Goal: Complete application form

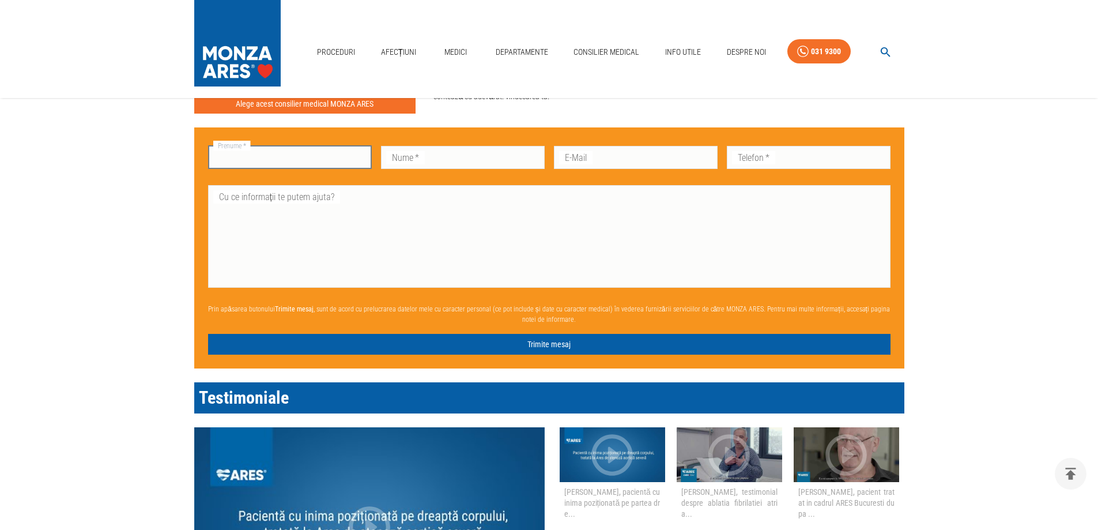
click at [289, 158] on input "Prenume   *" at bounding box center [290, 157] width 164 height 23
type input "Barda"
click at [442, 160] on input "Nume   *" at bounding box center [463, 157] width 164 height 23
type input "[PERSON_NAME]"
click at [22, 258] on main "Premieră națională în chirurgia cardiacă microinvazivă – Spitalul Monza Află ma…" at bounding box center [549, 176] width 1098 height 2108
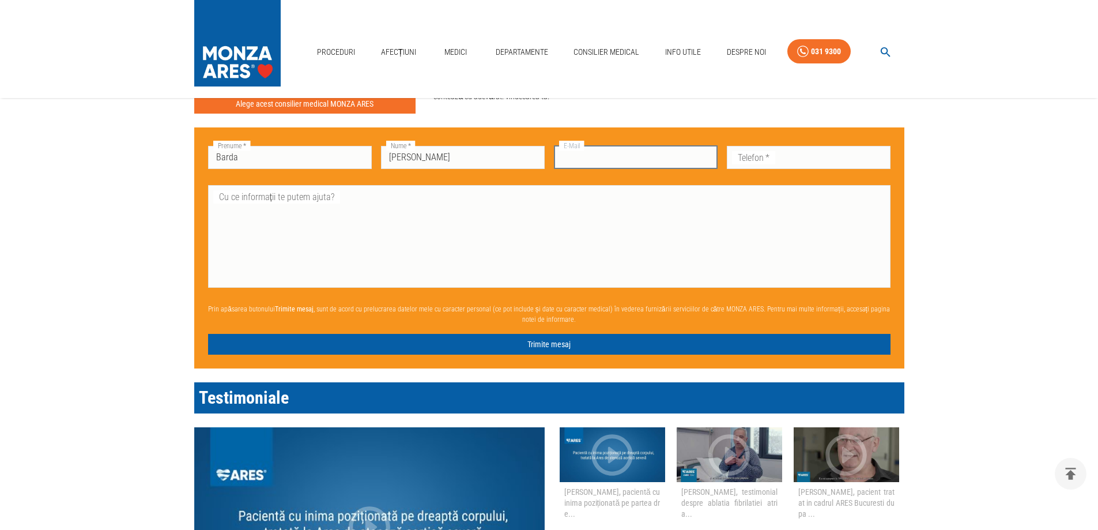
paste input "[EMAIL_ADDRESS][DOMAIN_NAME]"
type input "[EMAIL_ADDRESS][DOMAIN_NAME]"
click at [797, 154] on input "Telefon   *" at bounding box center [809, 157] width 164 height 23
type input "0751538314"
click at [218, 203] on textarea "Cu ce informații te putem ajuta?" at bounding box center [549, 236] width 666 height 93
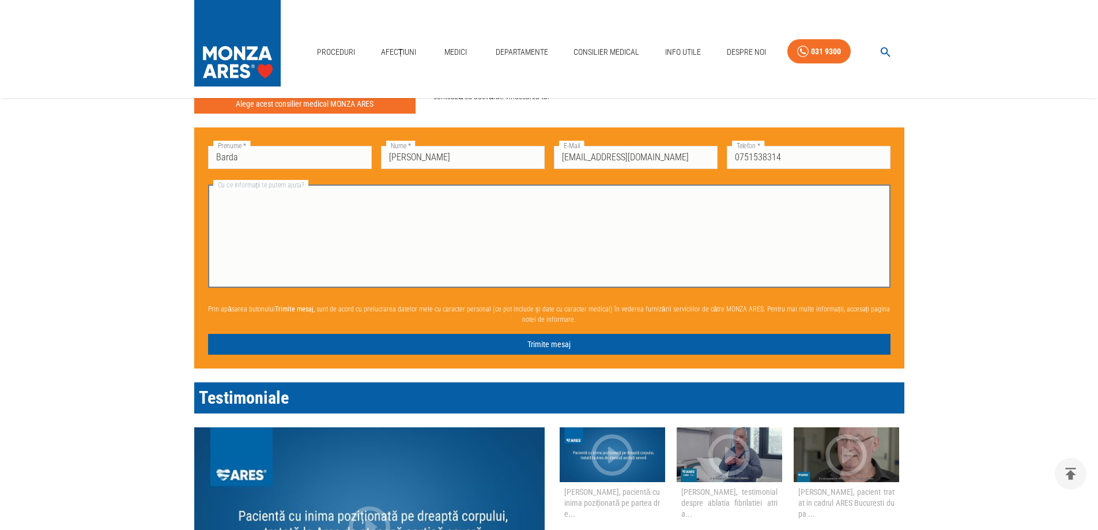
type textarea "V"
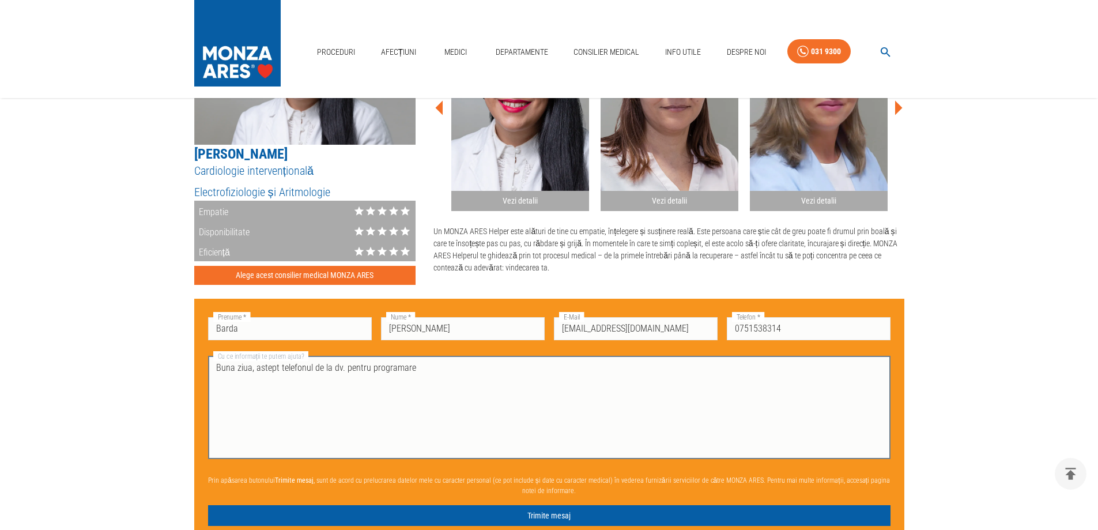
scroll to position [864, 0]
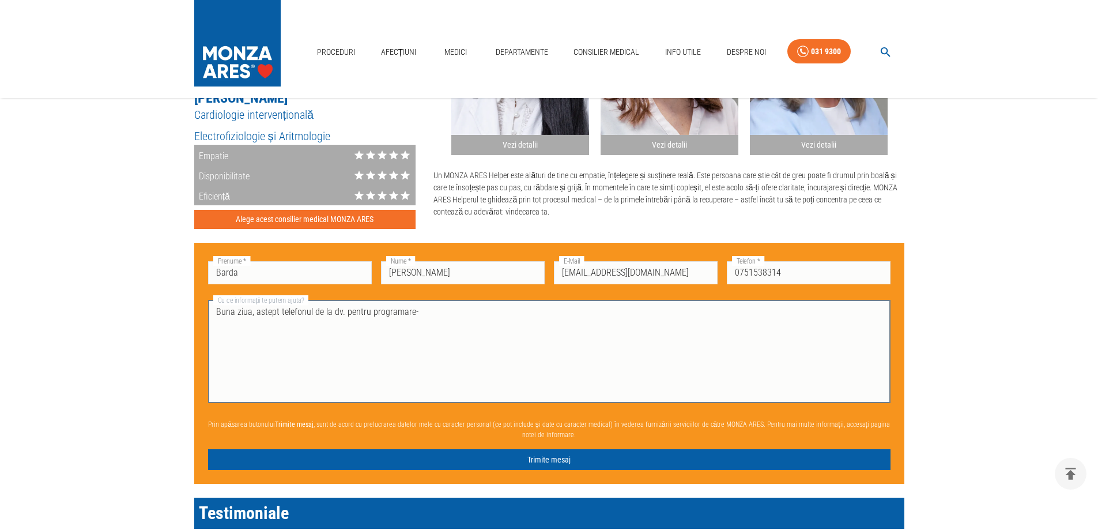
click at [409, 312] on textarea "Buna ziua, astept telefonul de la dv. pentru programare-" at bounding box center [549, 351] width 666 height 93
click at [416, 312] on textarea "Buna ziua, astept telefonul de la dv. pentru programare -" at bounding box center [549, 351] width 666 height 93
click at [443, 313] on textarea "Buna ziua, astept telefonul de la dv. pentru programare - spunetimi va rog cum …" at bounding box center [549, 351] width 666 height 93
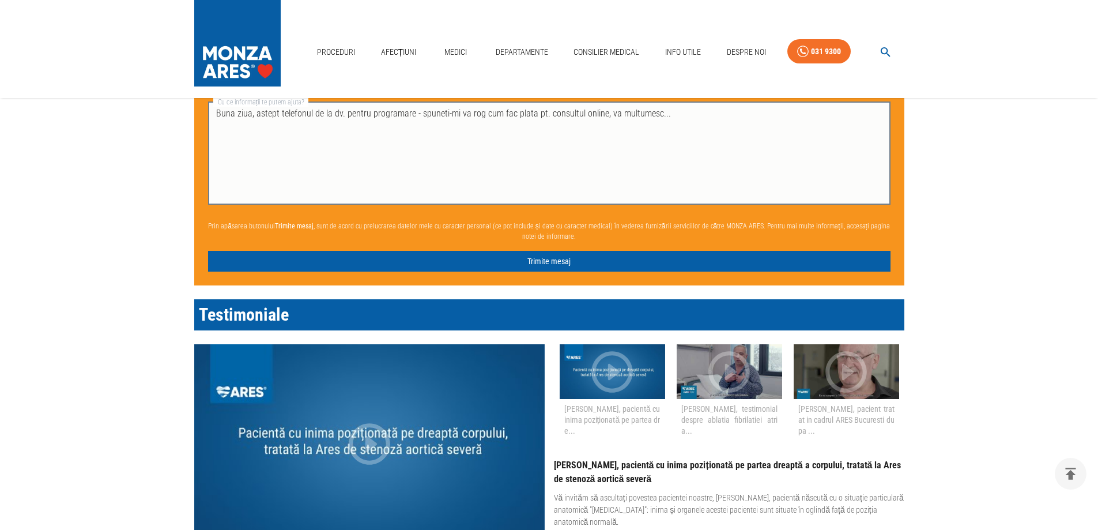
scroll to position [988, 0]
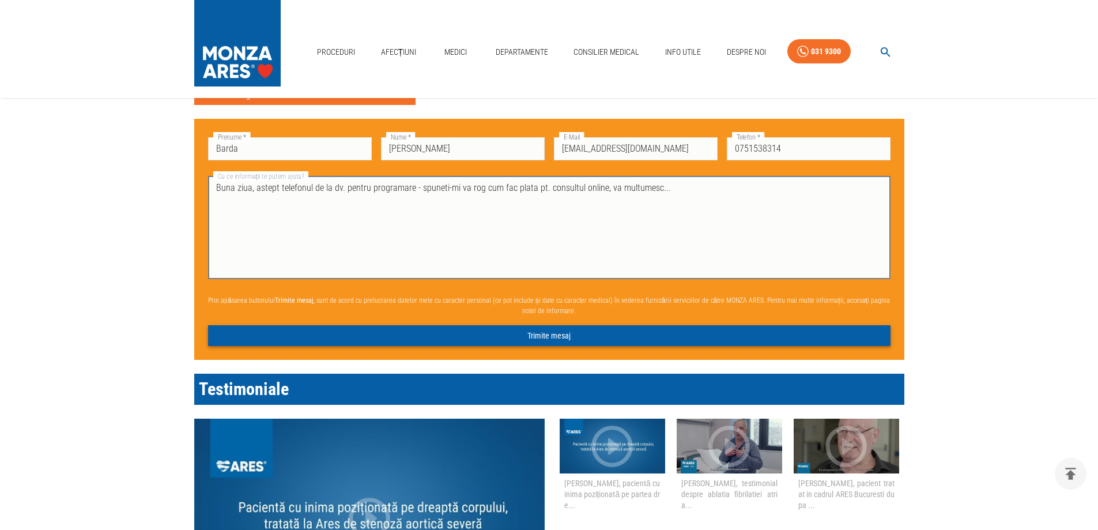
type textarea "Buna ziua, astept telefonul de la dv. pentru programare - spuneti-mi va rog cum…"
click at [483, 335] on button "Trimite mesaj" at bounding box center [549, 335] width 682 height 21
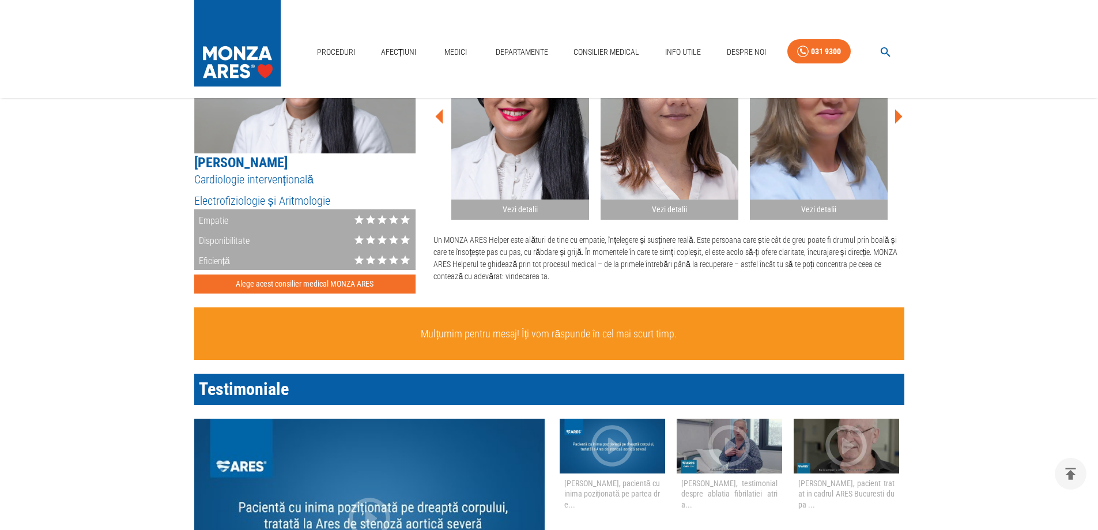
scroll to position [569, 0]
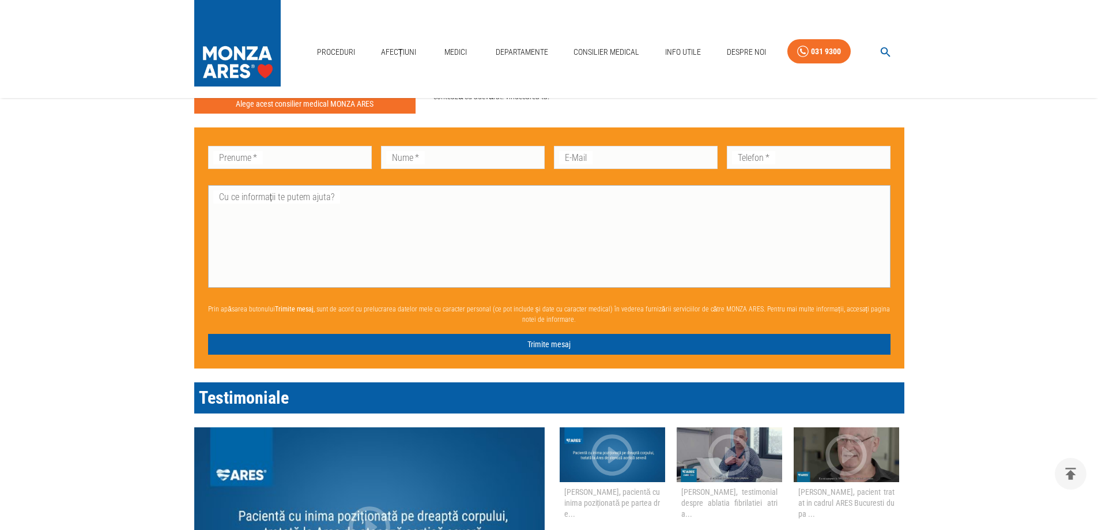
scroll to position [980, 0]
click at [294, 154] on input "Prenume   *" at bounding box center [290, 157] width 164 height 23
drag, startPoint x: 235, startPoint y: 157, endPoint x: 252, endPoint y: 158, distance: 17.3
click at [252, 158] on input "Barda V" at bounding box center [290, 157] width 164 height 23
type input "Barda"
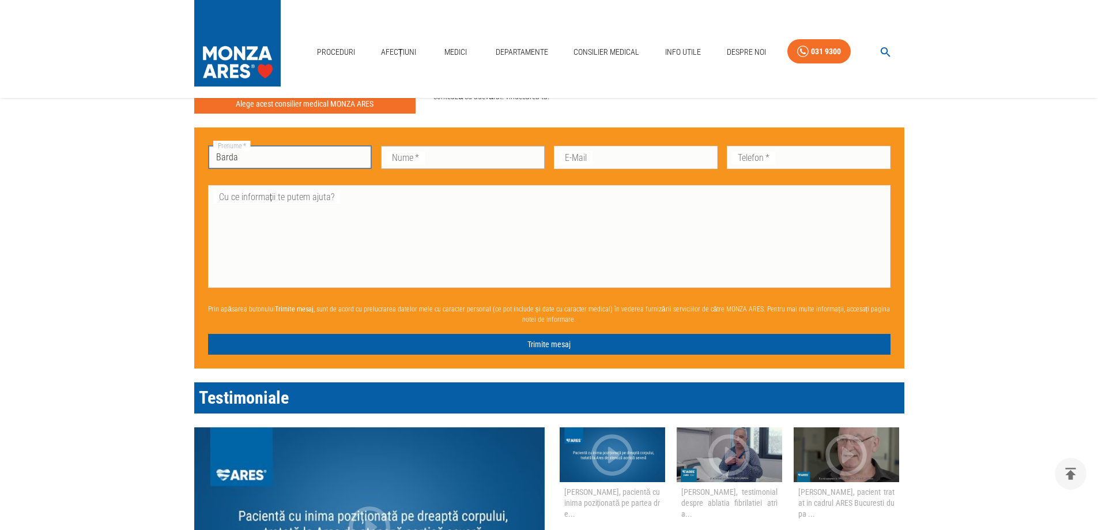
click at [433, 161] on input "Nume   *" at bounding box center [463, 157] width 164 height 23
type input "v"
type input "[PERSON_NAME]"
click at [21, 293] on main "Premieră națională în chirurgia cardiacă microinvazivă – Spitalul Monza Află ma…" at bounding box center [549, 176] width 1098 height 2108
paste input "[EMAIL_ADDRESS][DOMAIN_NAME]"
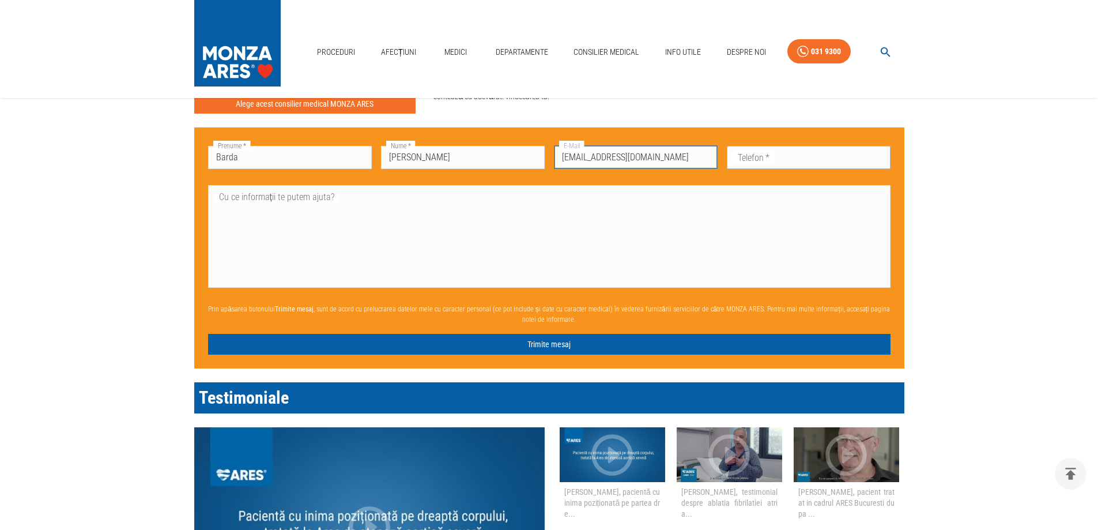
type input "[EMAIL_ADDRESS][DOMAIN_NAME]"
click at [778, 157] on input "Telefon   *" at bounding box center [809, 157] width 164 height 23
type input "0751538314"
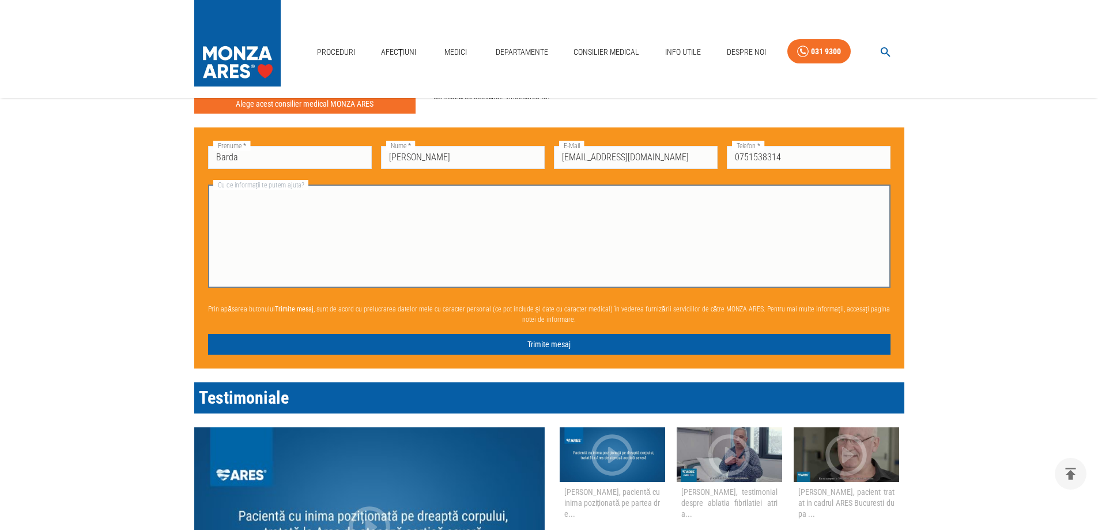
click at [229, 203] on textarea "Cu ce informații te putem ajuta?" at bounding box center [549, 236] width 666 height 93
click at [324, 197] on textarea "Cu scuze va pun restul de date-" at bounding box center [549, 236] width 666 height 93
click at [326, 196] on textarea "Cu scuze va pun restul de date :-" at bounding box center [549, 236] width 666 height 93
click at [327, 195] on textarea "Cu scuze va pun restul de date :-" at bounding box center [549, 236] width 666 height 93
drag, startPoint x: 326, startPoint y: 195, endPoint x: 332, endPoint y: 195, distance: 6.3
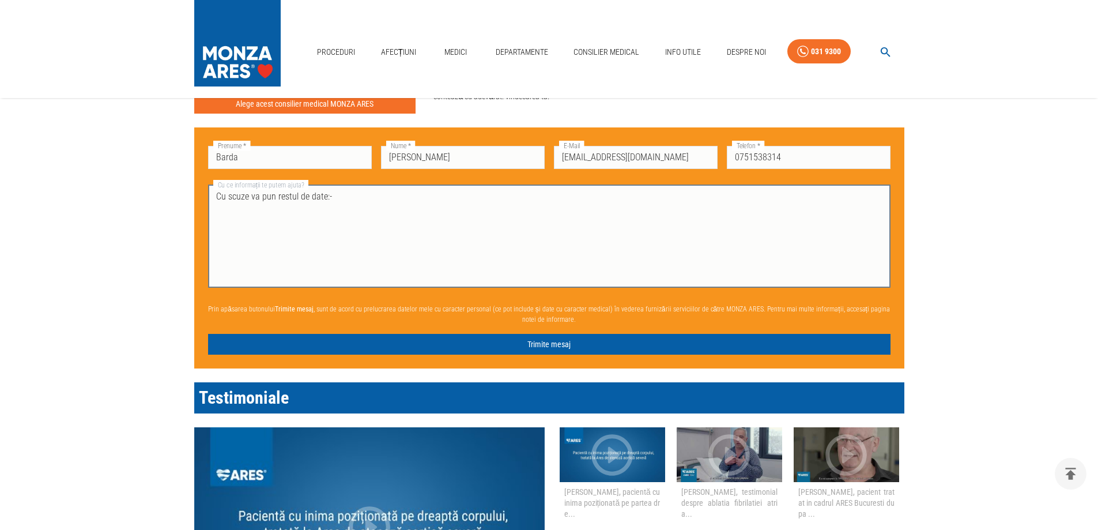
click at [332, 195] on textarea "Cu scuze va pun restul de date:-" at bounding box center [549, 236] width 666 height 93
click at [361, 210] on textarea "Cu scuze va pun restul de date:-" at bounding box center [549, 236] width 666 height 93
drag, startPoint x: 327, startPoint y: 195, endPoint x: 350, endPoint y: 198, distance: 22.7
click at [350, 198] on textarea "Cu scuze va pun restul de date:-" at bounding box center [549, 236] width 666 height 93
click at [340, 196] on textarea "Cu scuze va pun restul de date:" at bounding box center [549, 236] width 666 height 93
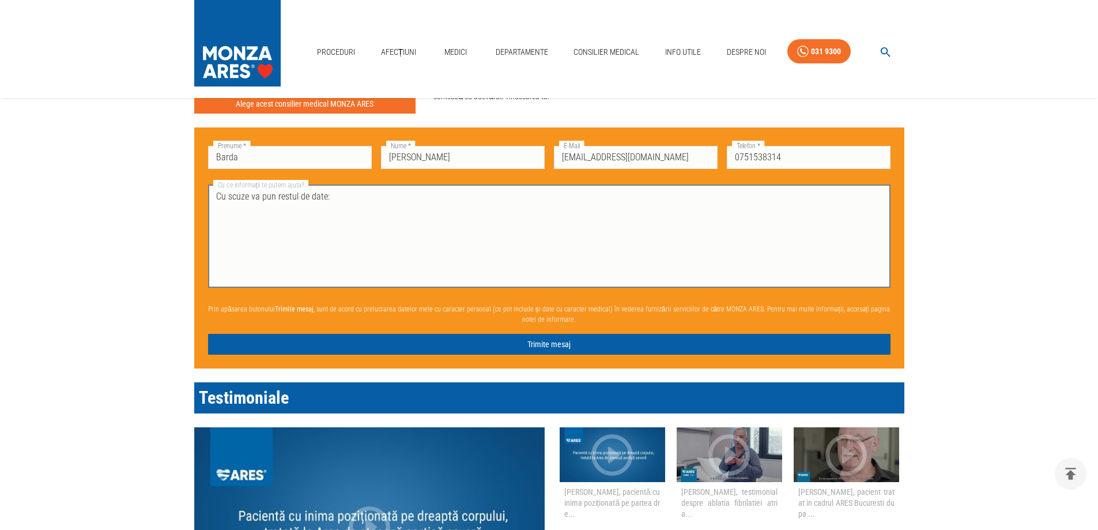
click at [327, 195] on textarea "Cu scuze va pun restul de date:" at bounding box center [549, 236] width 666 height 93
drag, startPoint x: 384, startPoint y: 202, endPoint x: 390, endPoint y: 202, distance: 6.3
click at [384, 202] on textarea "Cu scuze va pun restul de date:" at bounding box center [549, 236] width 666 height 93
drag, startPoint x: 296, startPoint y: 195, endPoint x: 275, endPoint y: 199, distance: 21.0
click at [275, 199] on textarea "Cu scuze va pun restul de date:" at bounding box center [549, 236] width 666 height 93
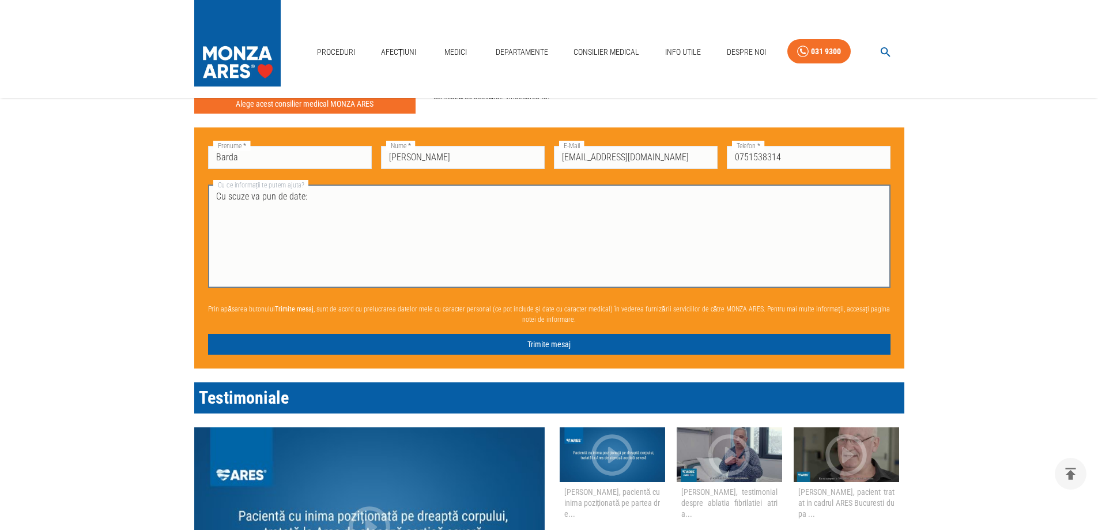
drag, startPoint x: 288, startPoint y: 196, endPoint x: 277, endPoint y: 198, distance: 11.2
click at [277, 198] on textarea "Cu scuze va pun de date:" at bounding box center [549, 236] width 666 height 93
click at [291, 198] on textarea "Cu scuze va pun date:" at bounding box center [549, 236] width 666 height 93
click at [330, 199] on textarea "Cu scuze va pun datele mele:" at bounding box center [549, 236] width 666 height 93
click at [603, 196] on textarea "Cu scuze va pun datele mele: Bardă Vasile, CNP 1610711090024, Aleea Mestecanisu…" at bounding box center [549, 236] width 666 height 93
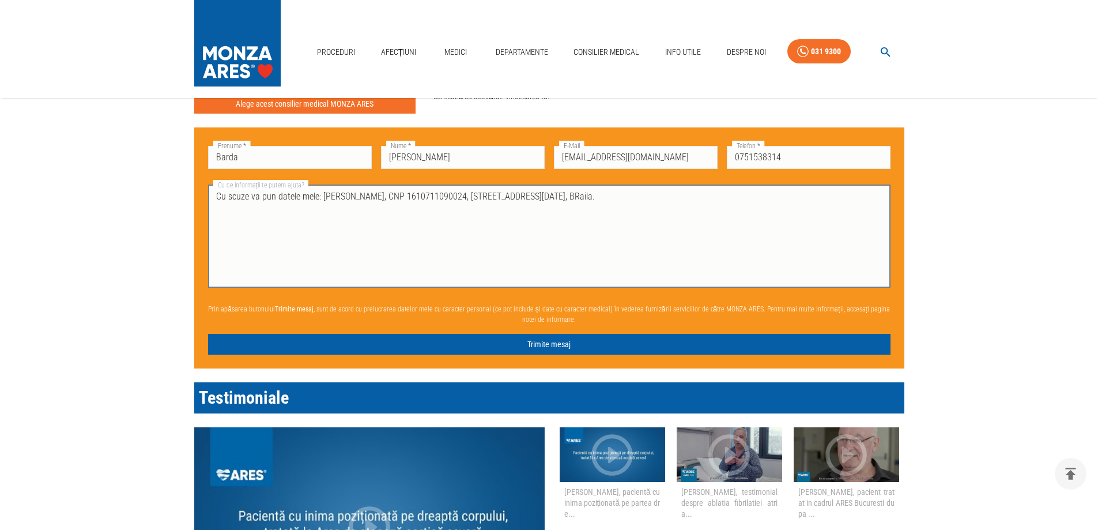
click at [610, 198] on textarea "Cu scuze va pun datele mele: Bardă Vasile, CNP 1610711090024, Aleea Mestecanisu…" at bounding box center [549, 236] width 666 height 93
click at [713, 216] on textarea "Cu scuze va pun datele mele: Bardă Vasile, CNP 1610711090024, Aleea Mestecanisu…" at bounding box center [549, 236] width 666 height 93
type textarea "Cu scuze va pun datele mele: Bardă Vasile, CNP 1610711090024, Aleea Mestecanisu…"
click at [583, 348] on button "Trimite mesaj" at bounding box center [549, 344] width 682 height 21
